Goal: Transaction & Acquisition: Purchase product/service

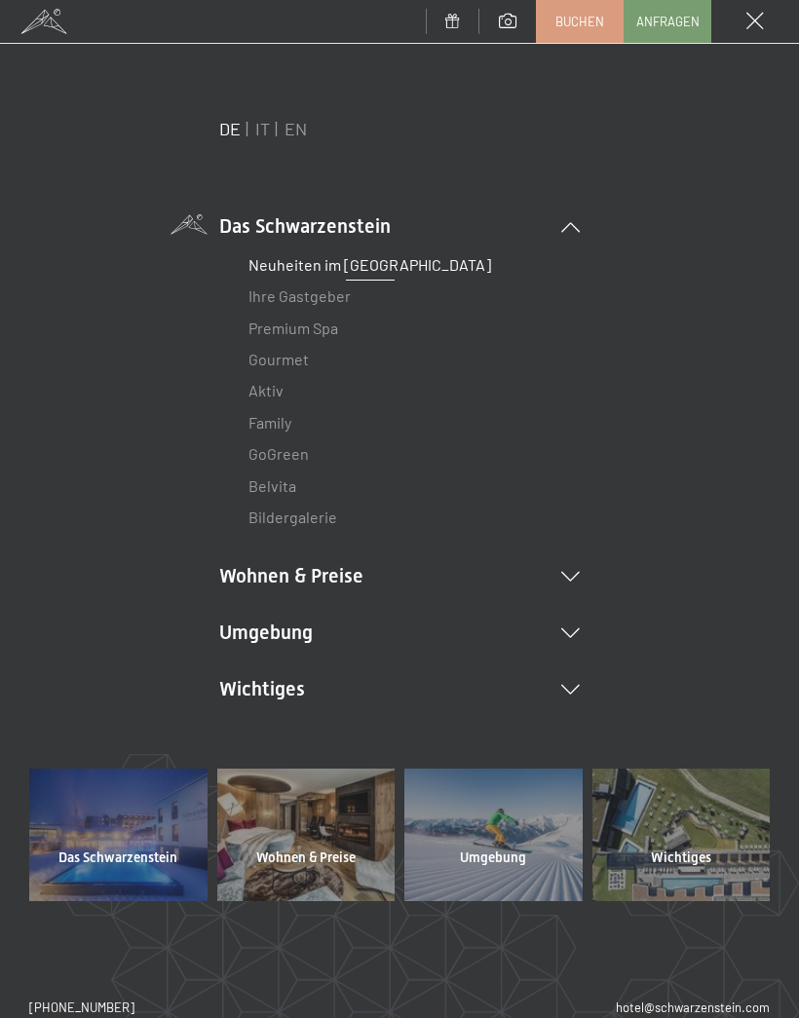
click at [268, 296] on link "Ihre Gastgeber" at bounding box center [300, 296] width 102 height 19
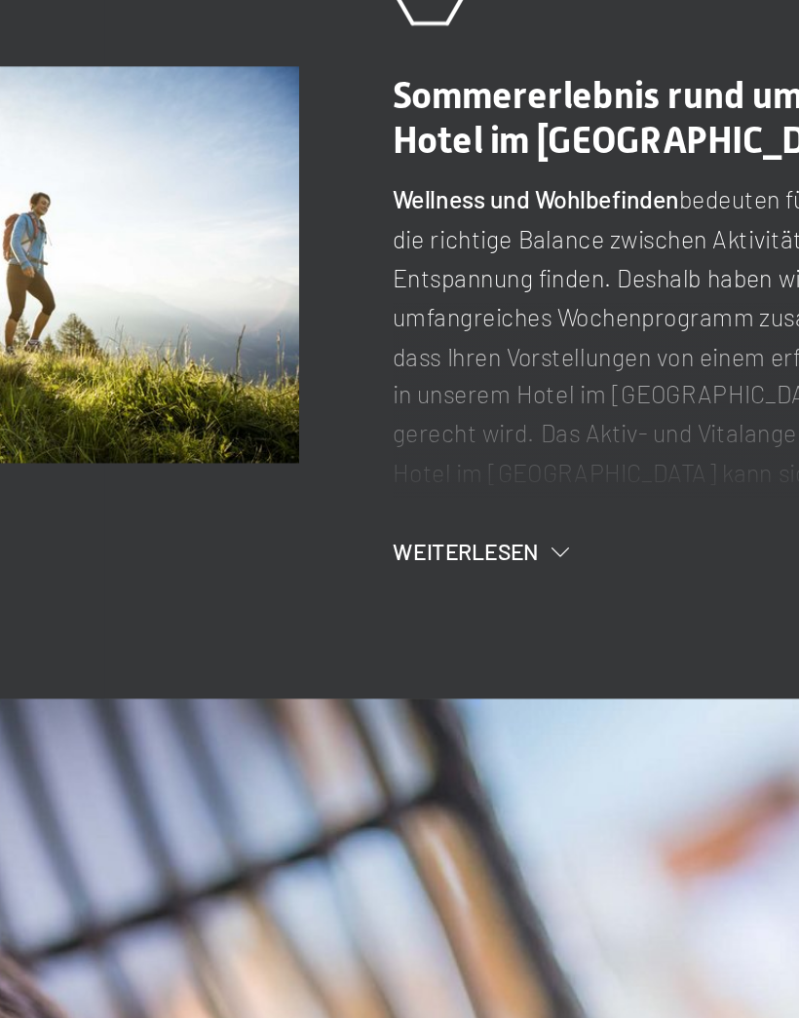
scroll to position [1066, 0]
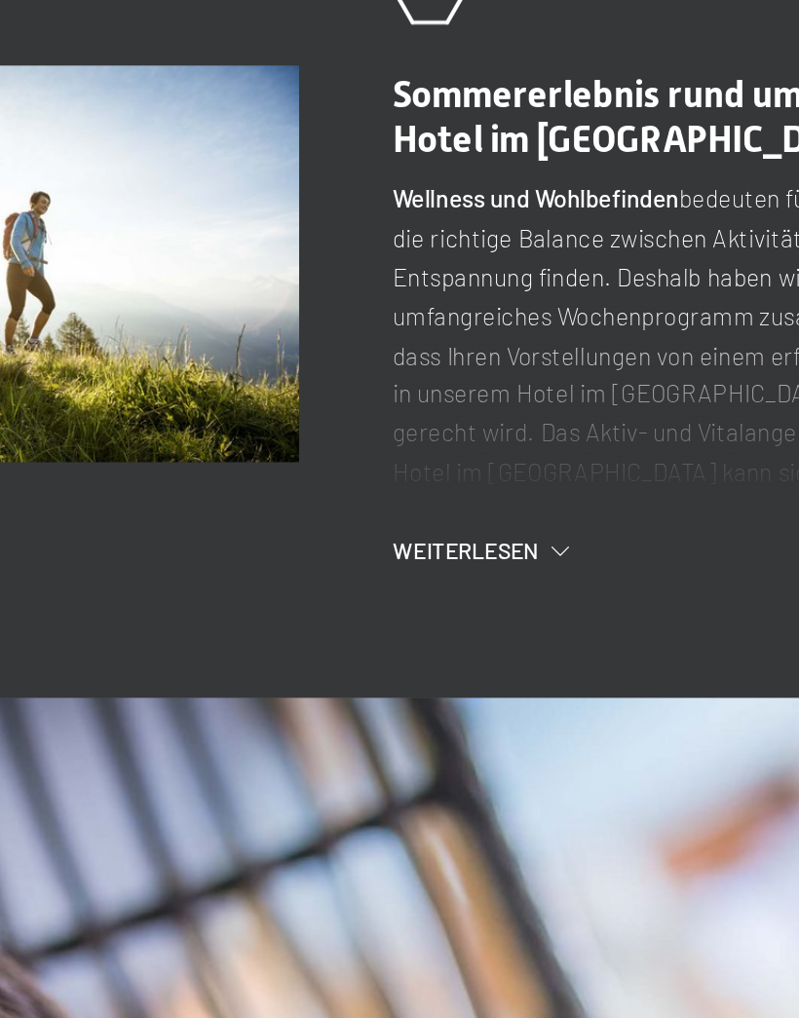
click at [416, 729] on span "Weiterlesen" at bounding box center [457, 737] width 83 height 17
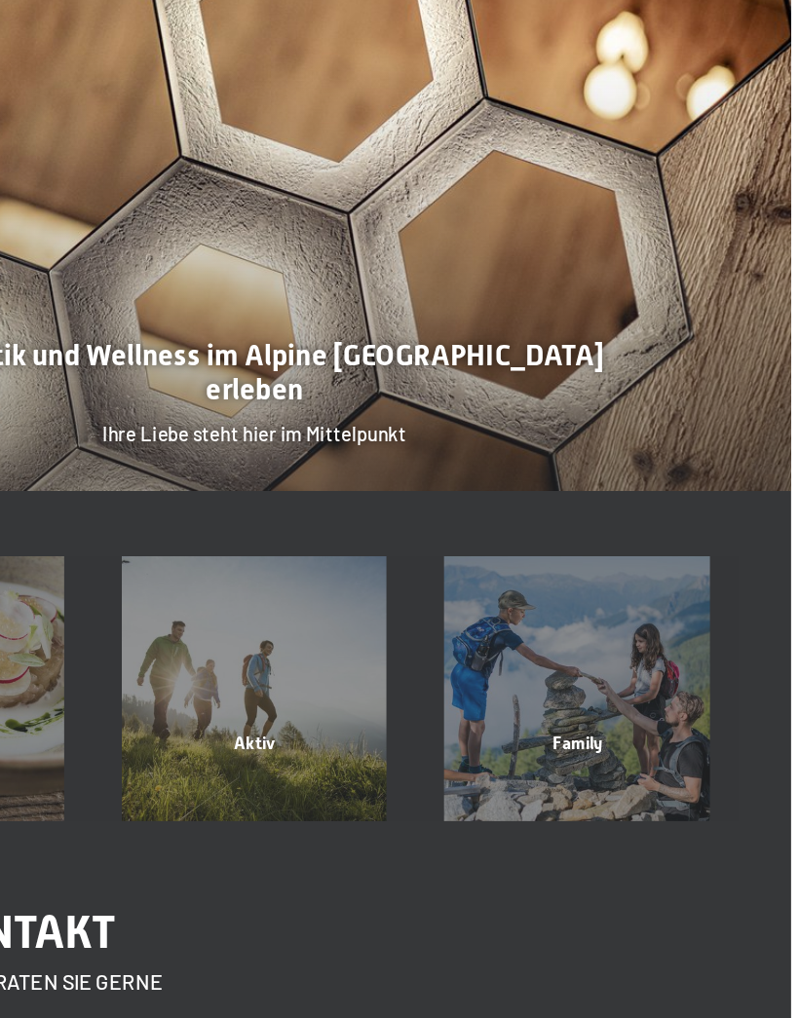
scroll to position [3757, 0]
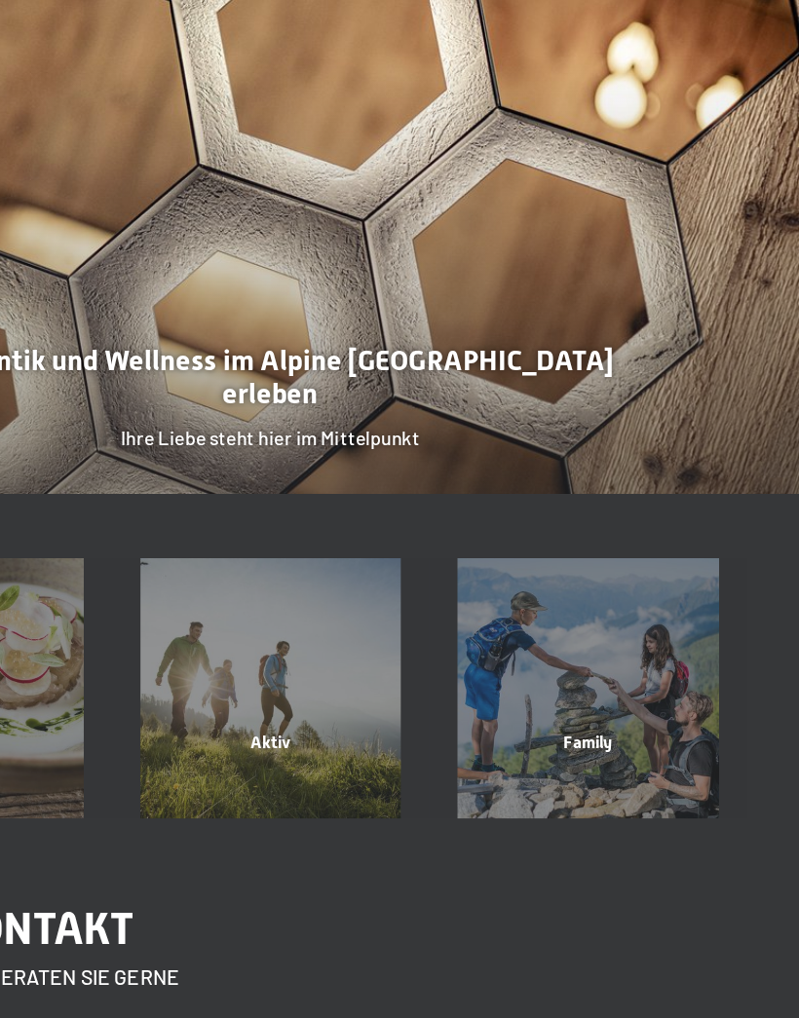
click at [145, 281] on div at bounding box center [399, 266] width 799 height 599
click at [413, 125] on div at bounding box center [399, 266] width 799 height 599
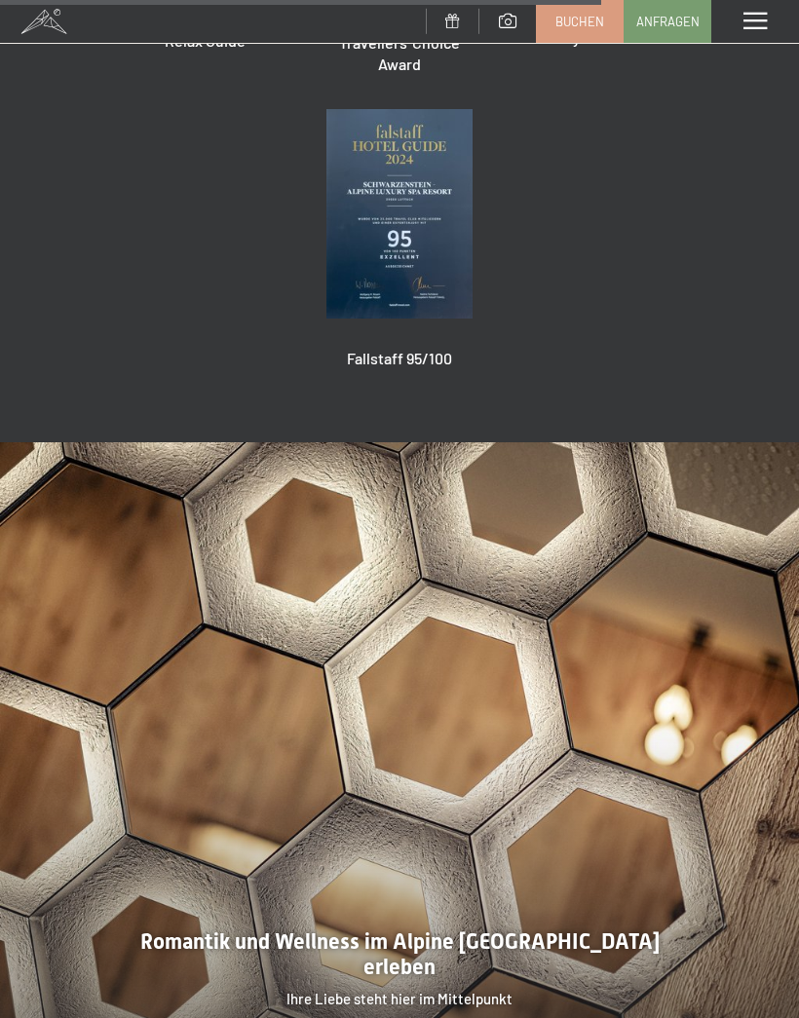
scroll to position [3593, 0]
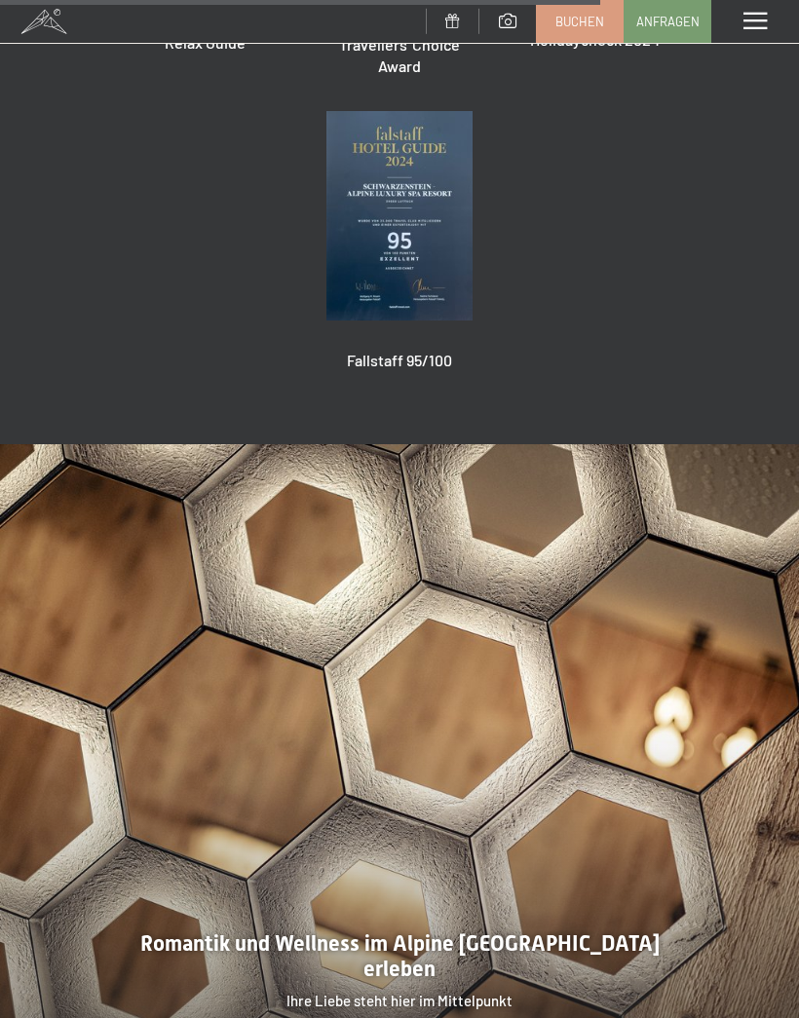
click at [460, 21] on link at bounding box center [453, 22] width 54 height 17
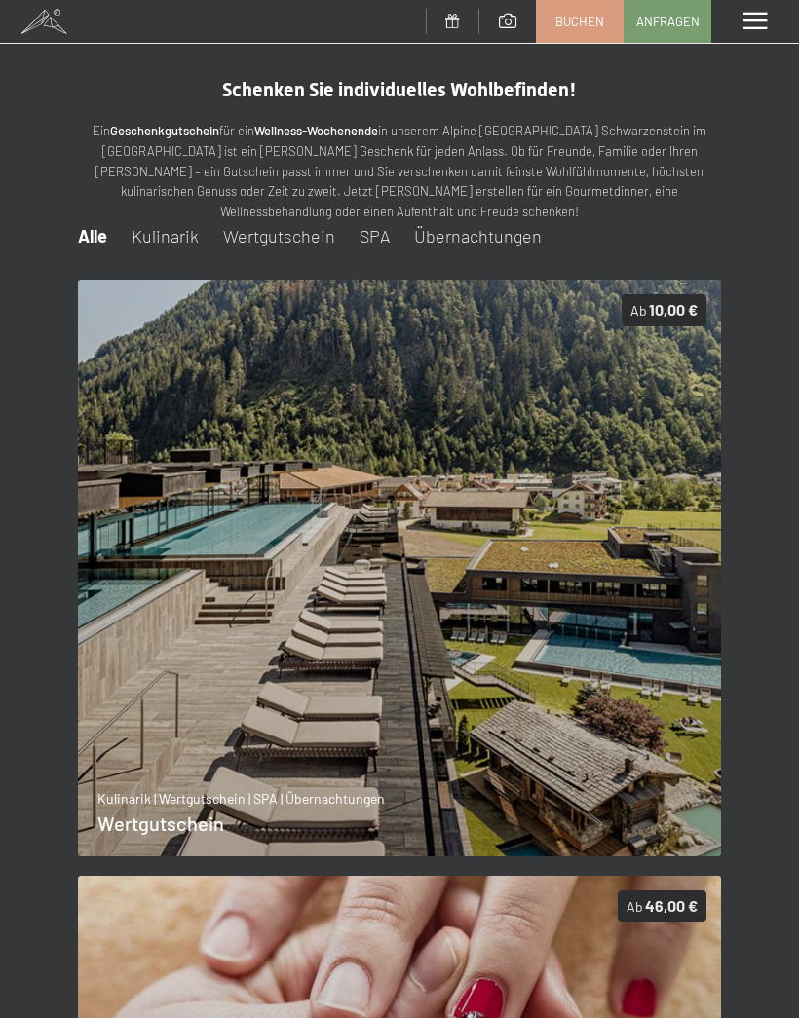
click at [501, 241] on span "Übernachtungen" at bounding box center [478, 235] width 128 height 21
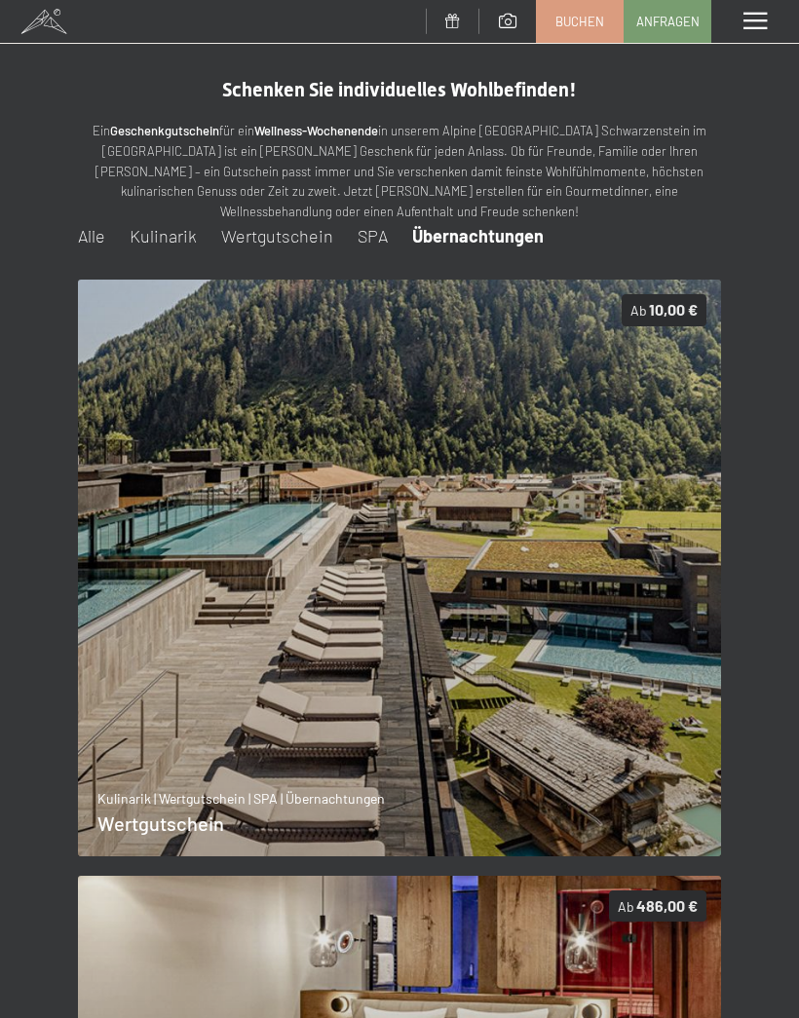
click at [151, 235] on span "Kulinarik" at bounding box center [163, 235] width 67 height 21
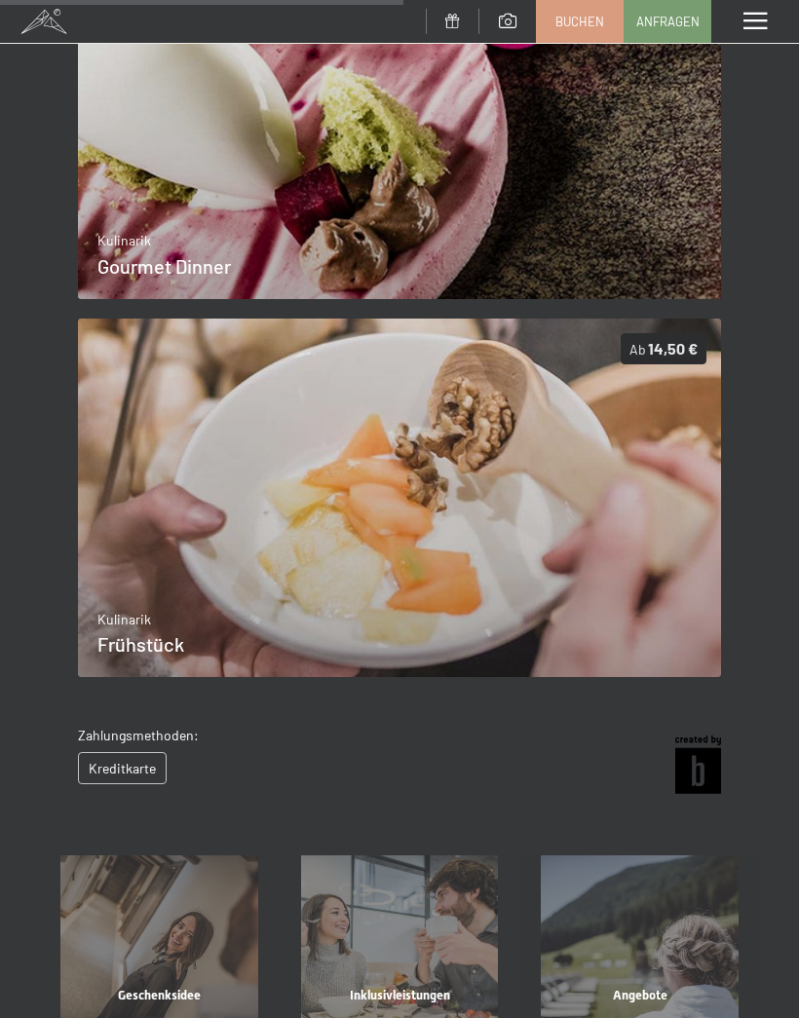
scroll to position [938, 0]
click at [626, 445] on img at bounding box center [399, 498] width 643 height 360
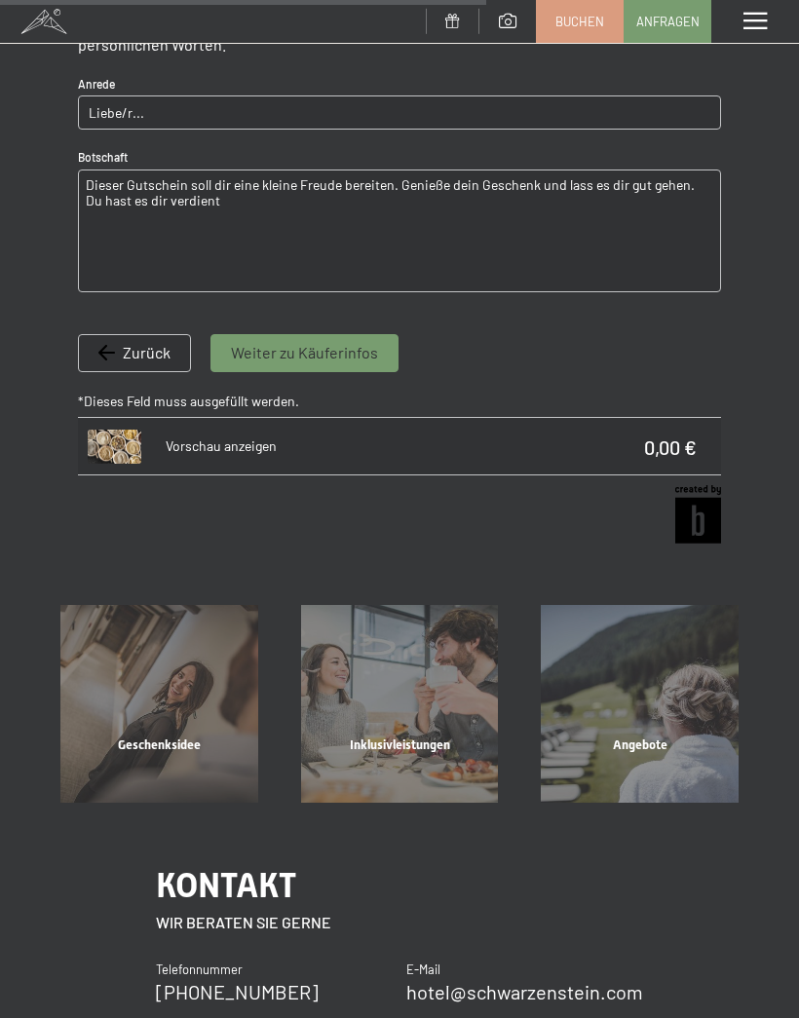
scroll to position [1041, 0]
click at [423, 736] on div "Inklusivleistungen" at bounding box center [400, 769] width 241 height 66
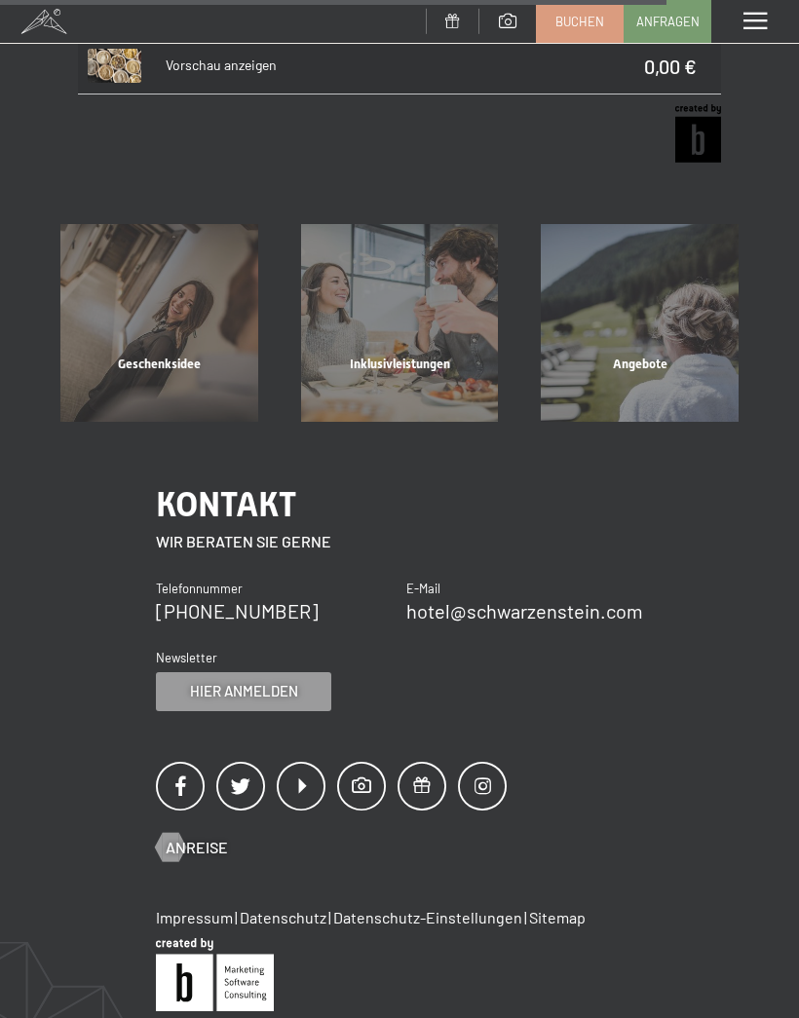
scroll to position [1426, 0]
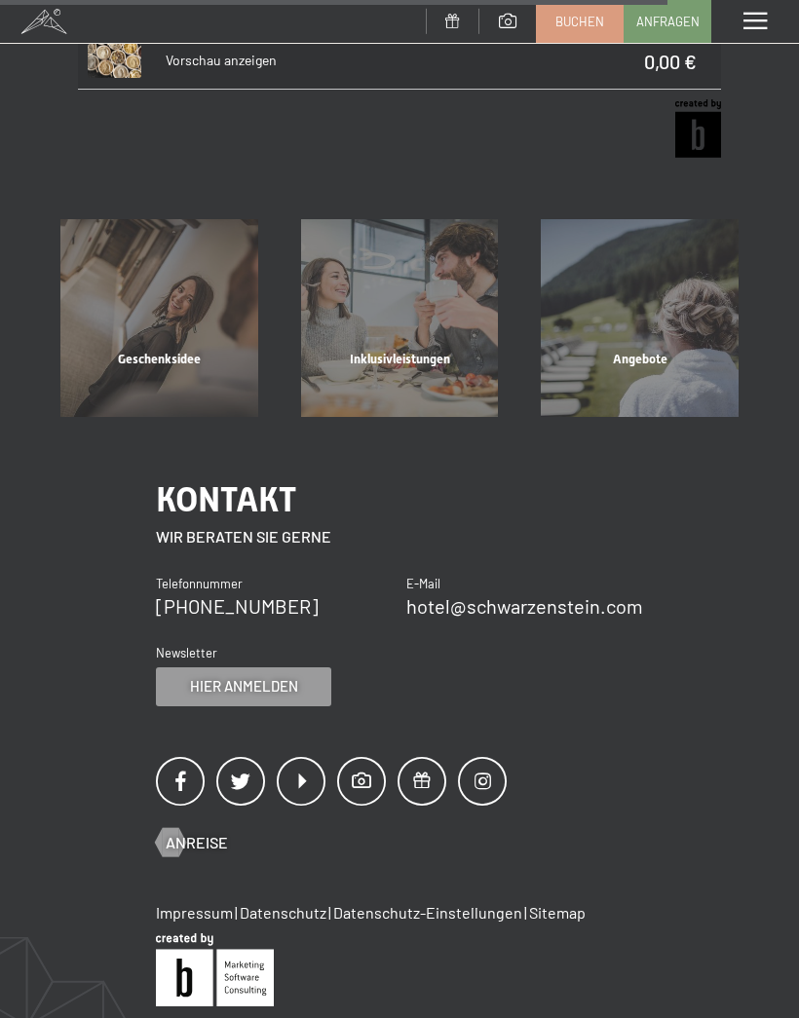
click at [661, 351] on div "Angebote" at bounding box center [639, 384] width 241 height 66
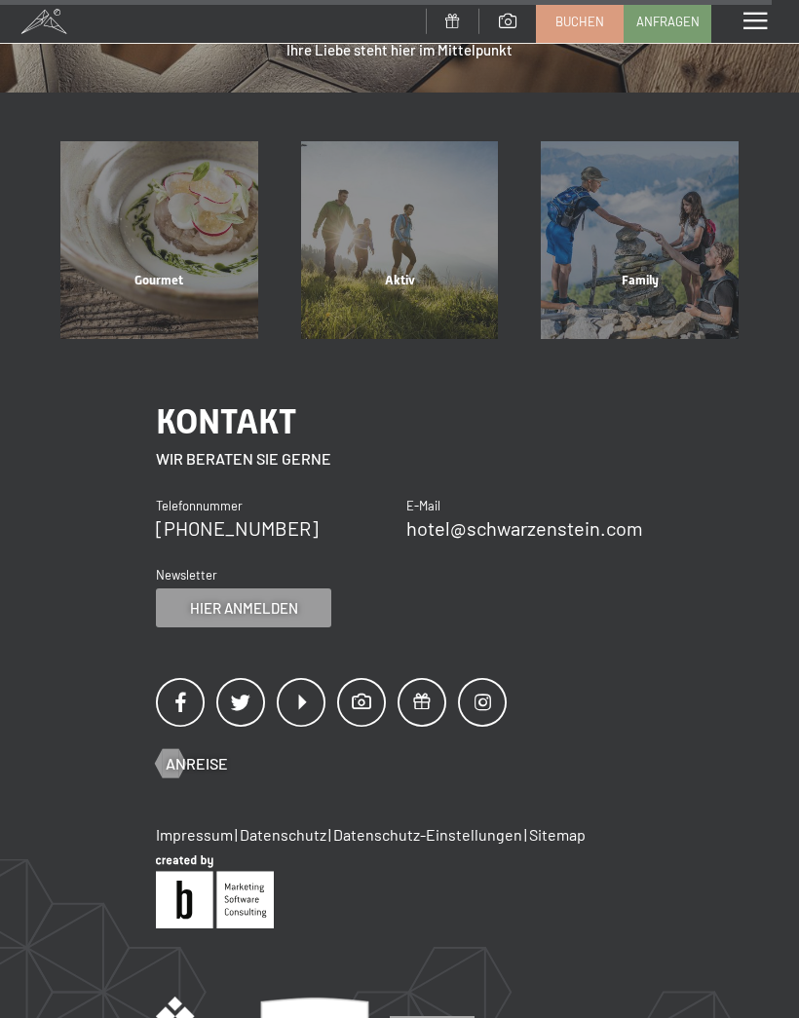
scroll to position [4604, 0]
click at [137, 240] on div "Gourmet Mehr erfahren" at bounding box center [159, 239] width 241 height 198
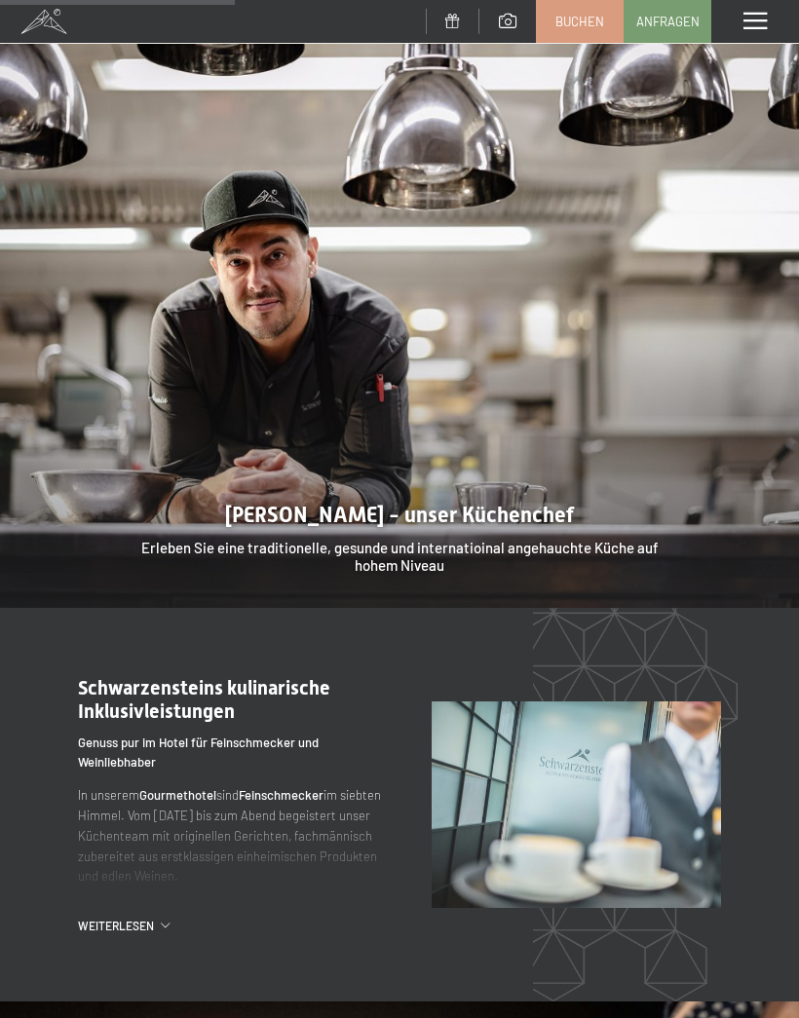
scroll to position [1565, 0]
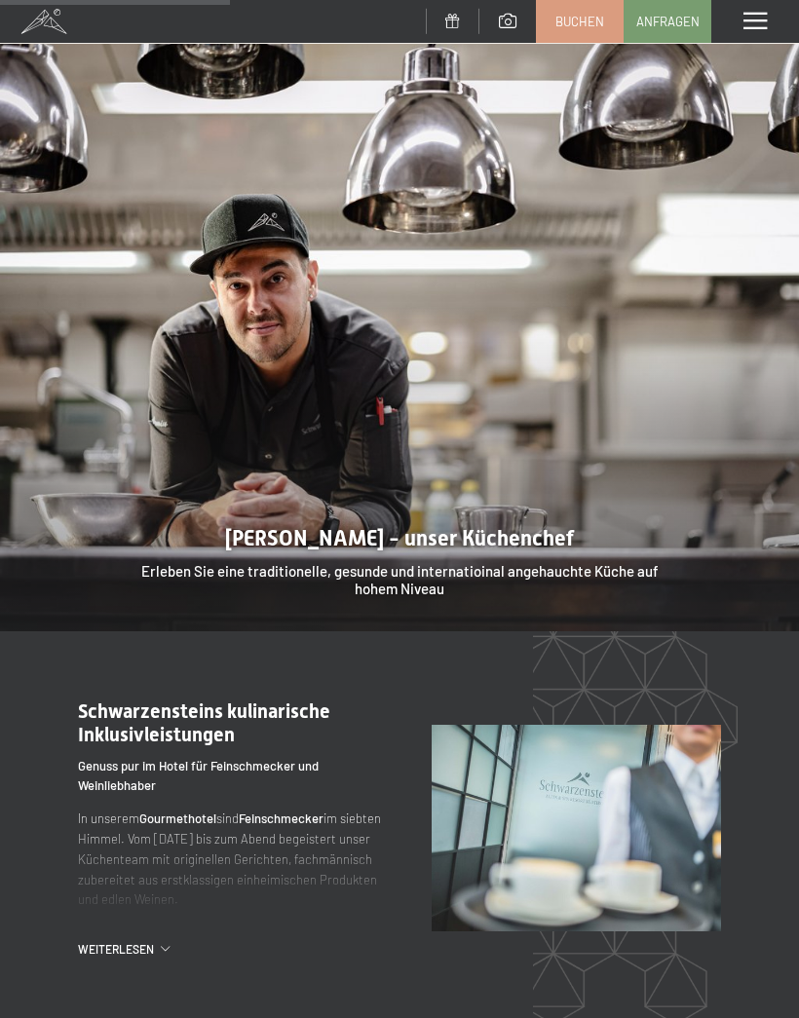
click at [455, 24] on span at bounding box center [452, 21] width 15 height 15
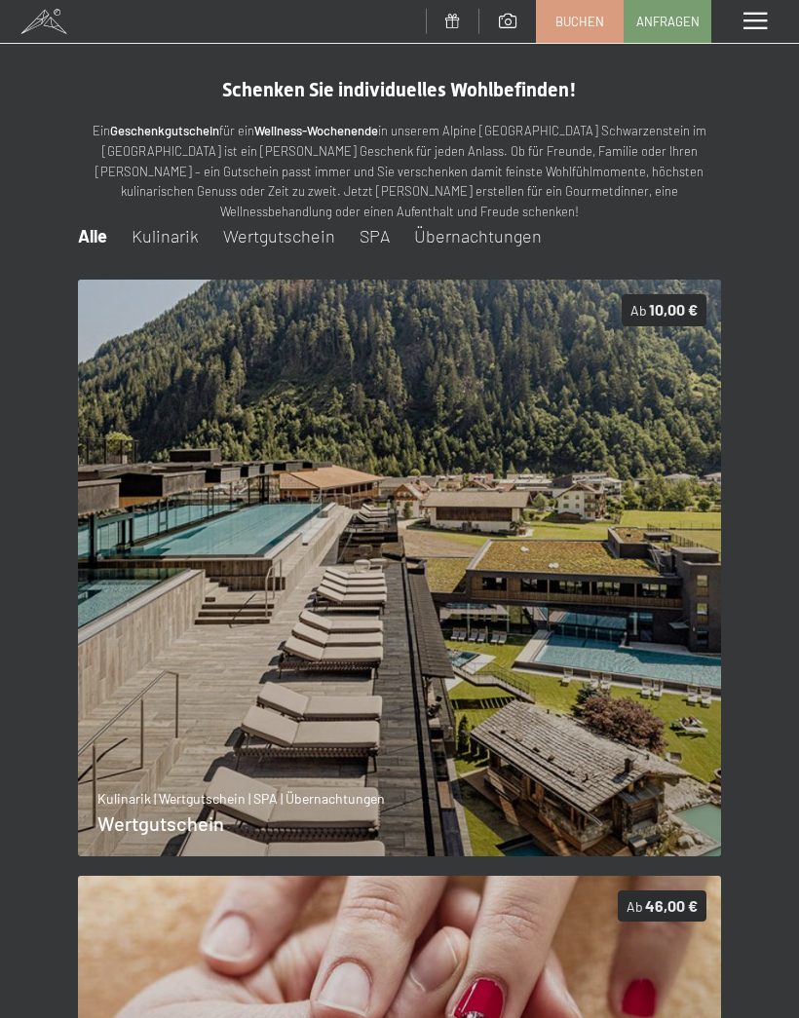
click at [163, 234] on span "Kulinarik" at bounding box center [165, 235] width 67 height 21
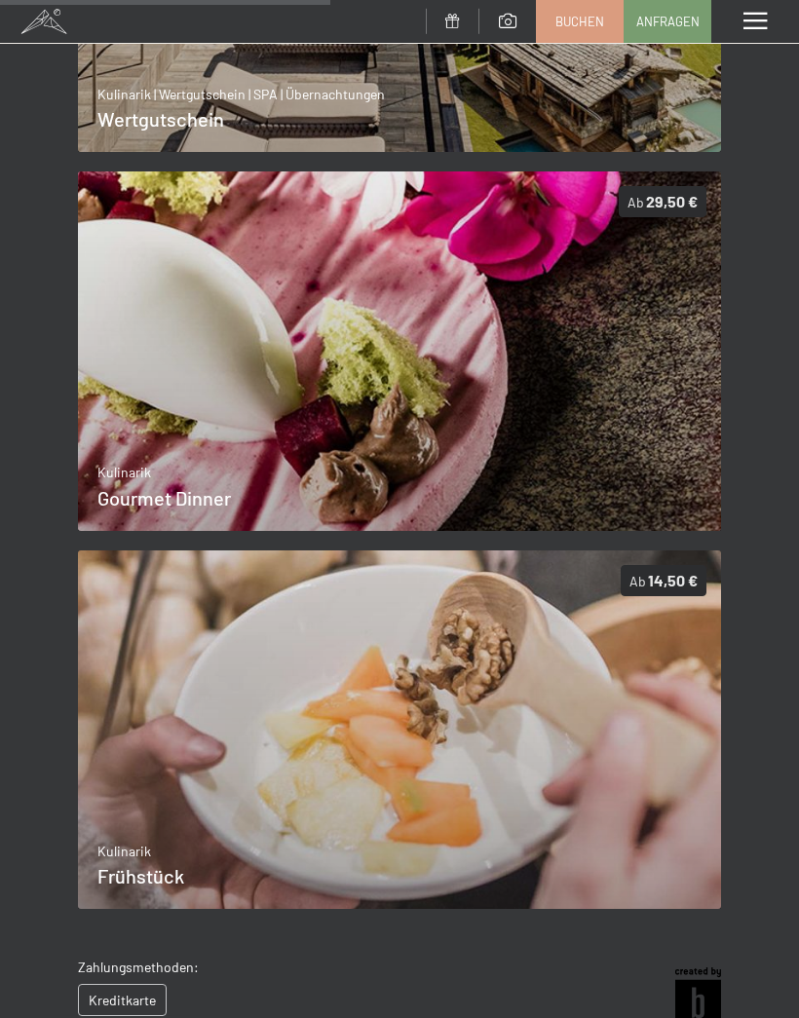
scroll to position [709, 0]
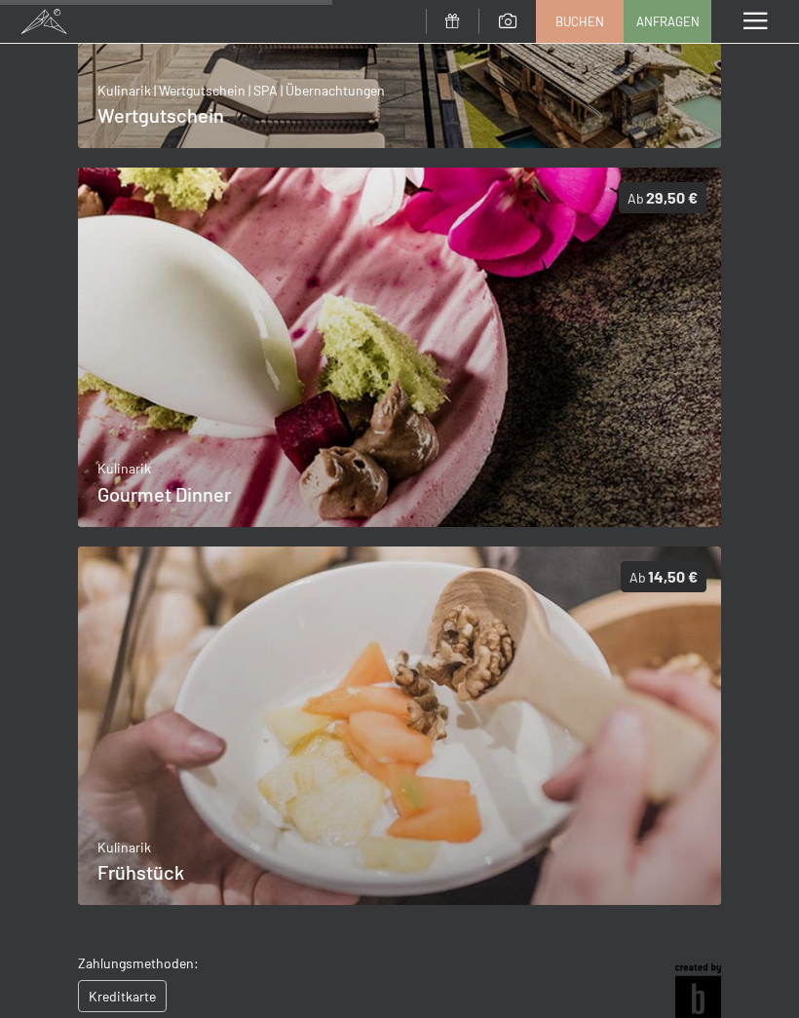
click at [433, 719] on img at bounding box center [399, 727] width 643 height 360
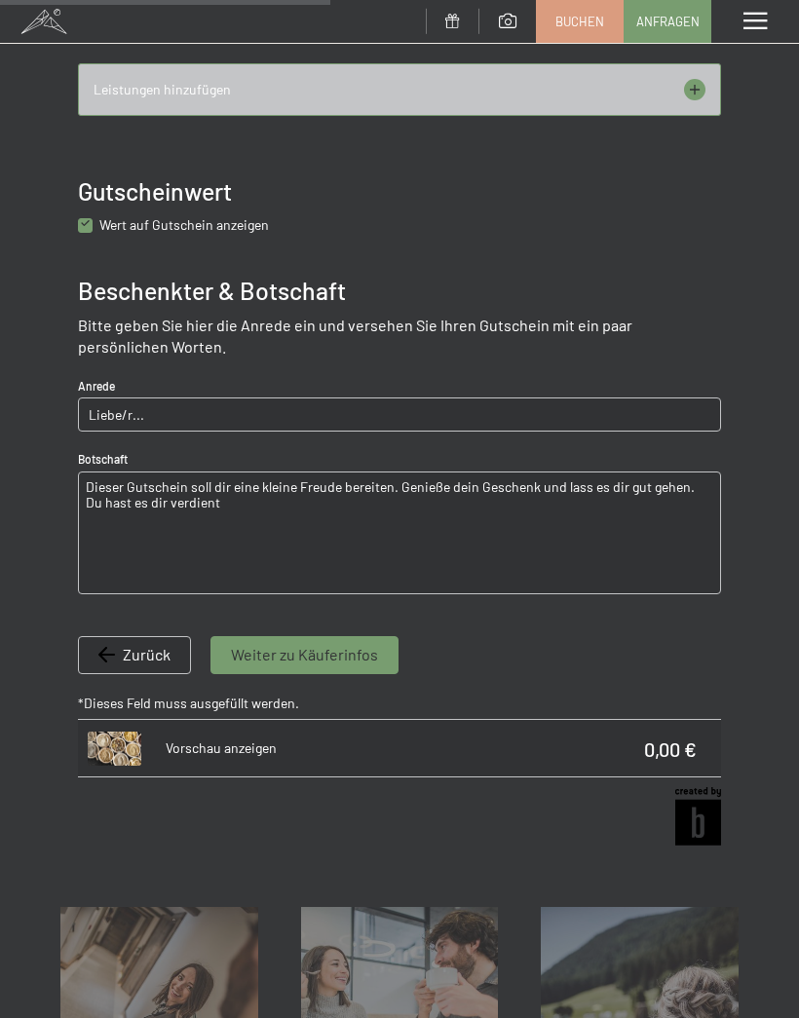
scroll to position [737, 0]
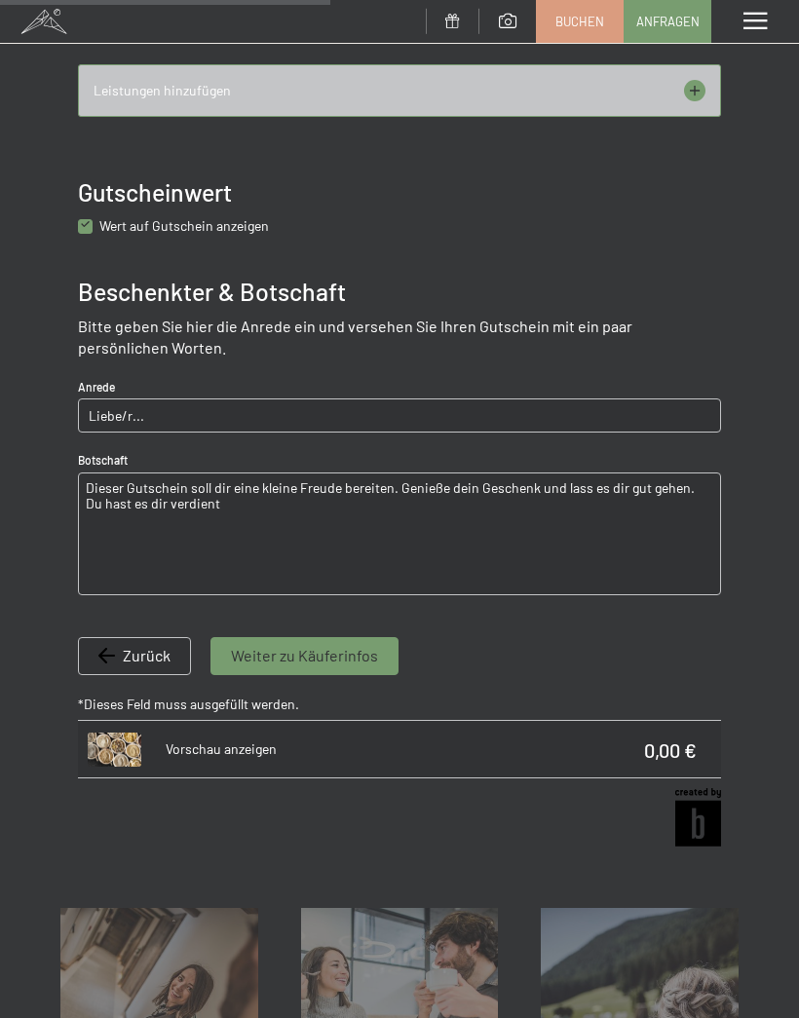
click at [310, 658] on span "Weiter zu Käuferinfos" at bounding box center [304, 655] width 147 height 21
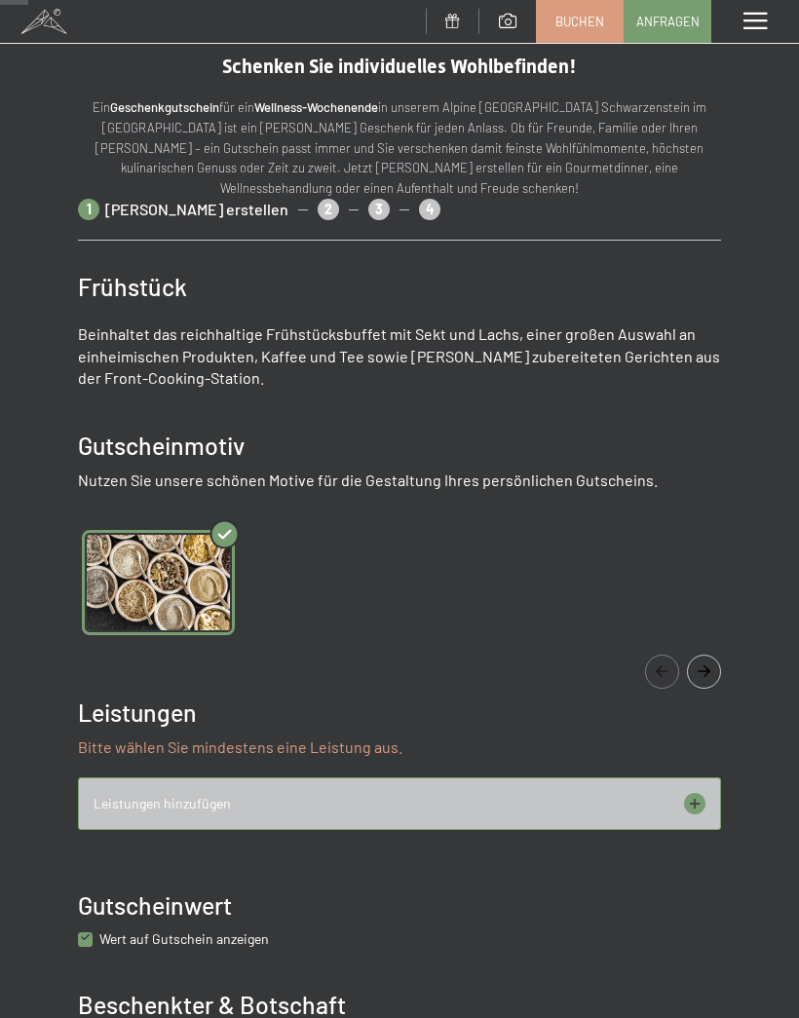
scroll to position [0, 0]
